Goal: Use online tool/utility: Utilize a website feature to perform a specific function

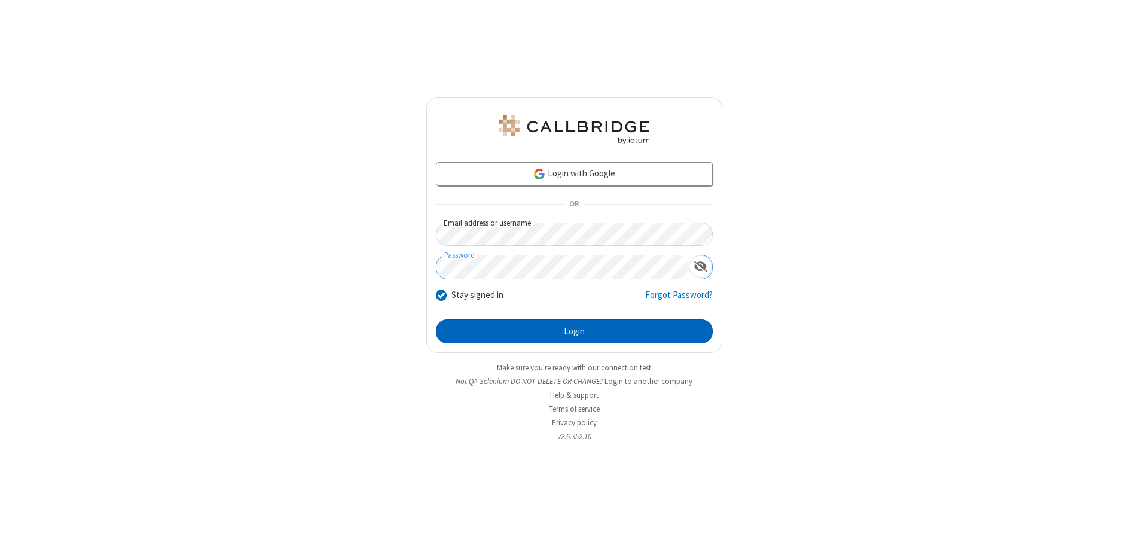
click at [574, 331] on button "Login" at bounding box center [574, 331] width 277 height 24
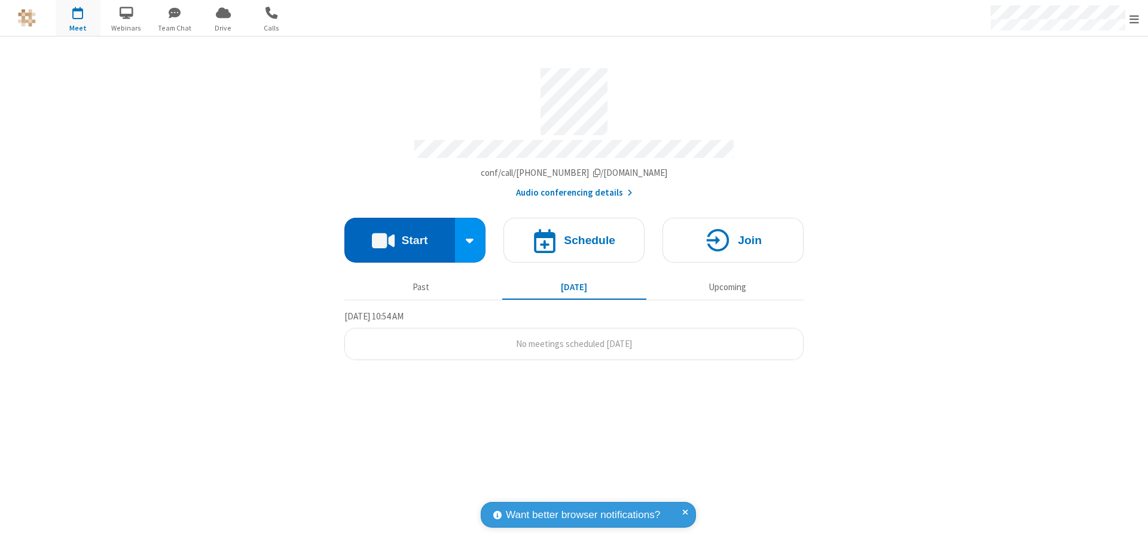
click at [399, 234] on button "Start" at bounding box center [399, 240] width 111 height 45
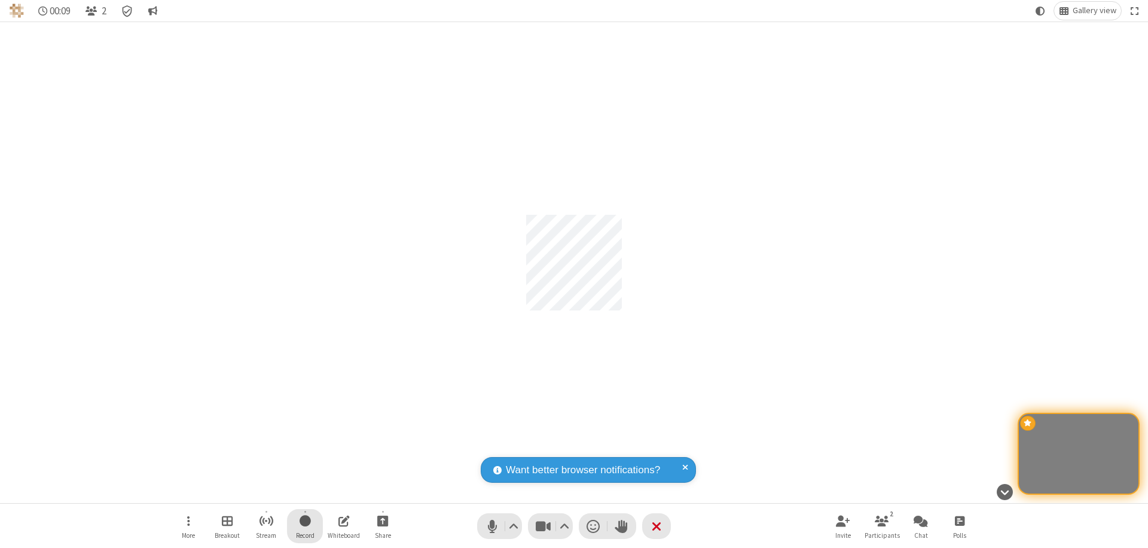
click at [305, 525] on span "Start recording" at bounding box center [304, 520] width 11 height 15
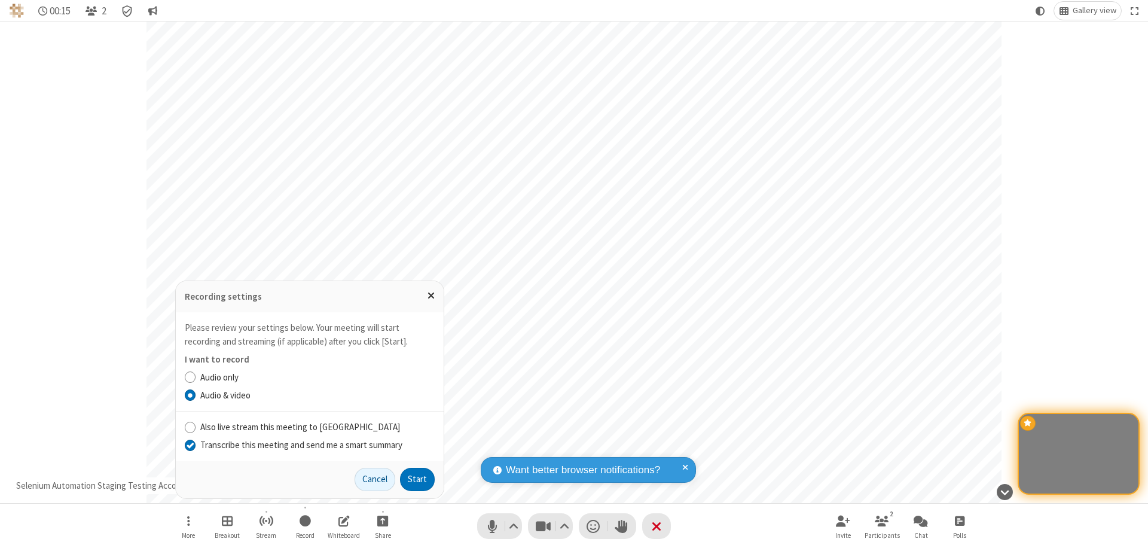
click at [189, 444] on input "Transcribe this meeting and send me a smart summary" at bounding box center [190, 444] width 11 height 13
click at [317, 395] on label "Audio & video" at bounding box center [317, 396] width 234 height 14
click at [196, 395] on input "Audio & video" at bounding box center [190, 395] width 11 height 13
click at [417, 479] on button "Start" at bounding box center [417, 479] width 35 height 24
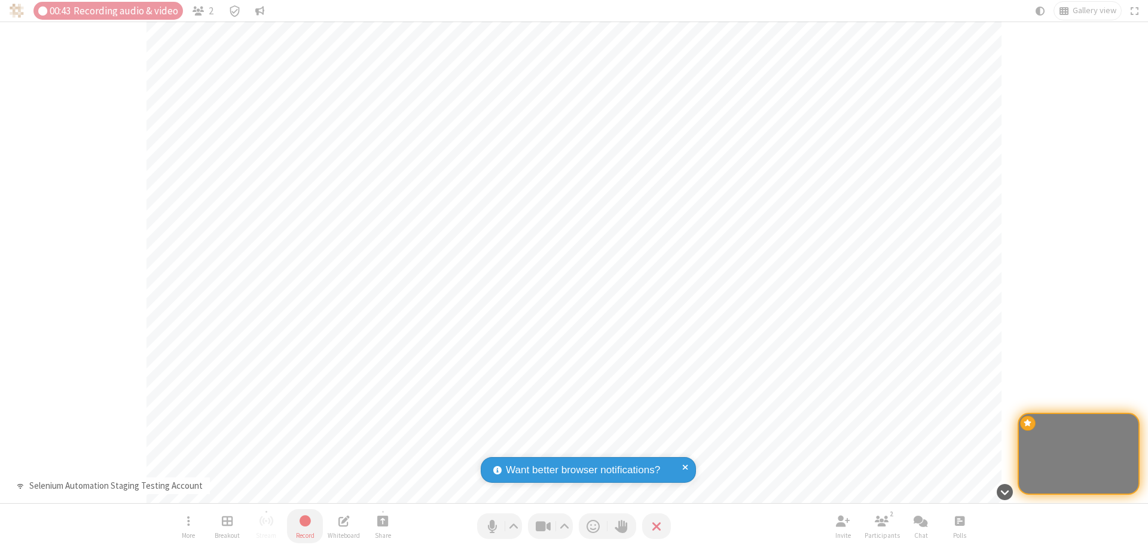
click at [305, 525] on span "Stop recording" at bounding box center [305, 520] width 14 height 15
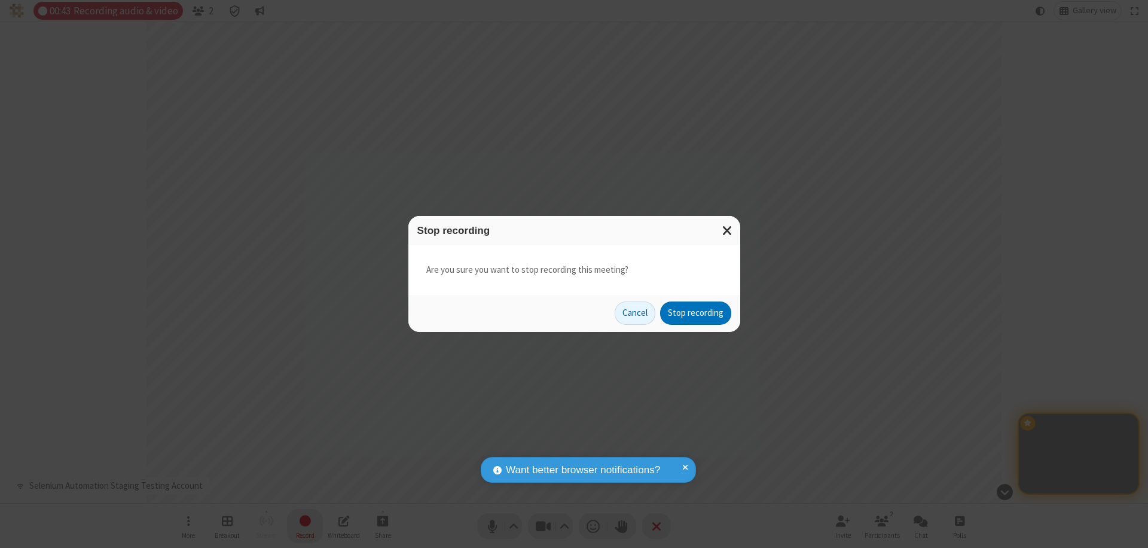
click at [695, 313] on button "Stop recording" at bounding box center [695, 313] width 71 height 24
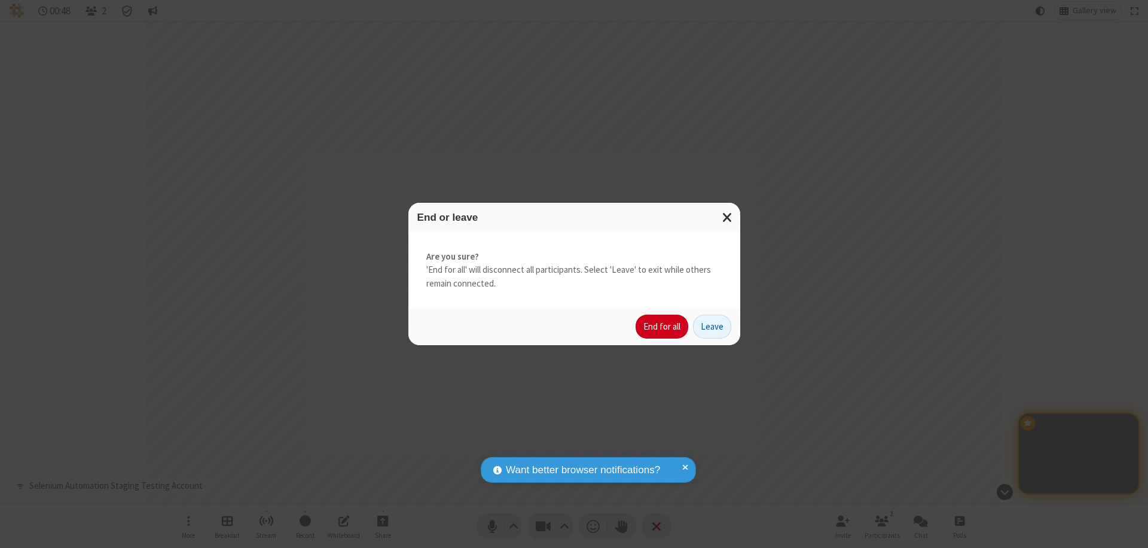
click at [662, 326] on button "End for all" at bounding box center [661, 326] width 53 height 24
